Goal: Check status

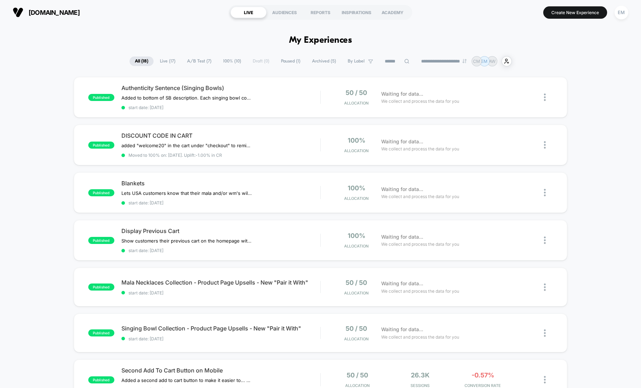
click at [164, 59] on span "Live ( 17 )" at bounding box center [168, 61] width 26 height 10
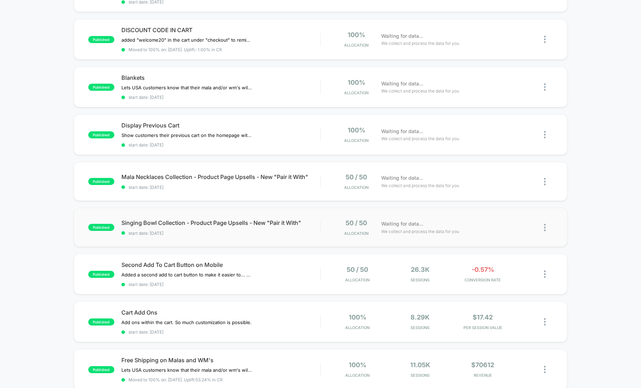
click at [83, 223] on div "published Singing Bowl Collection - Product Page Upsells - New "Pair it With" s…" at bounding box center [321, 227] width 494 height 39
